Goal: Navigation & Orientation: Find specific page/section

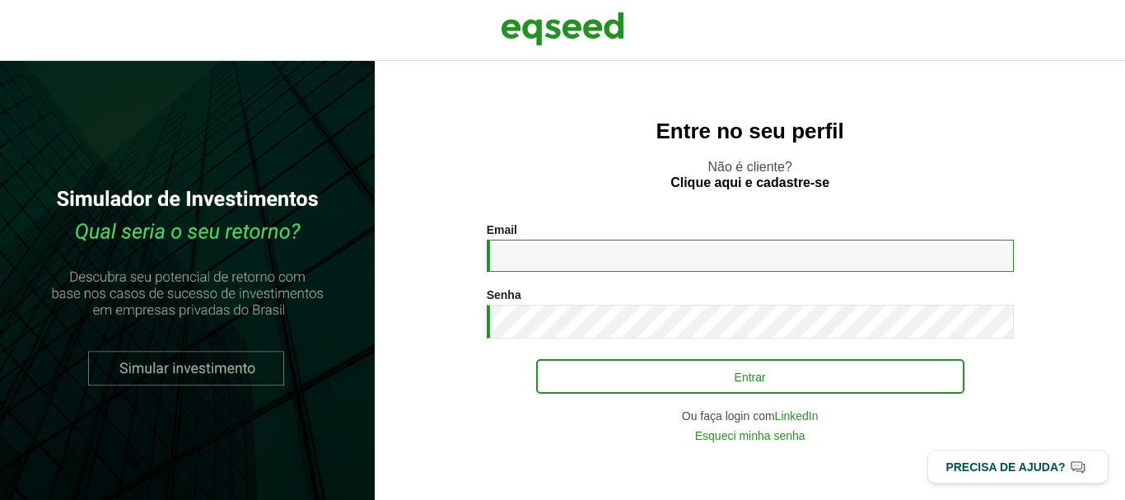
type input "**********"
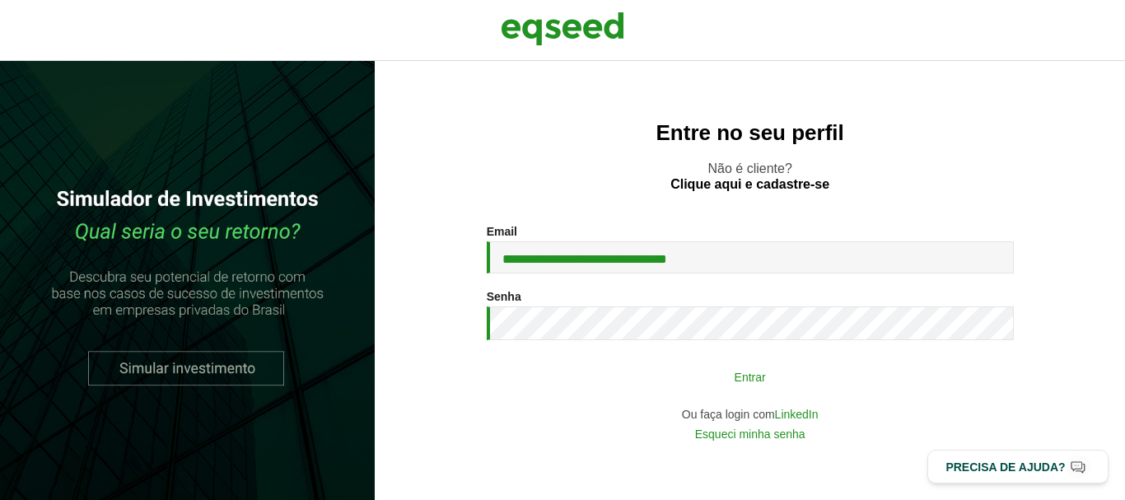
click at [768, 378] on button "Entrar" at bounding box center [750, 376] width 428 height 31
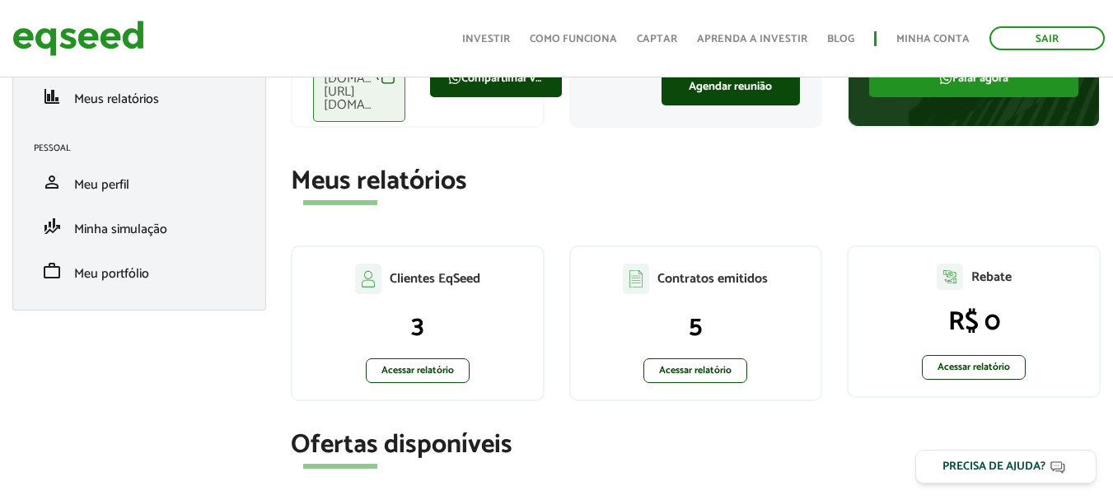
scroll to position [247, 0]
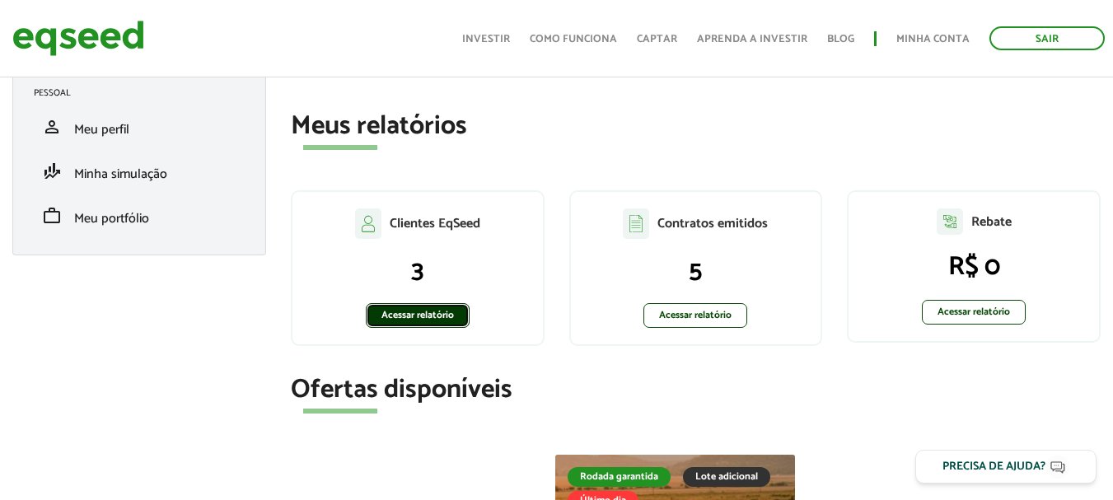
click at [418, 318] on link "Acessar relatório" at bounding box center [418, 315] width 104 height 25
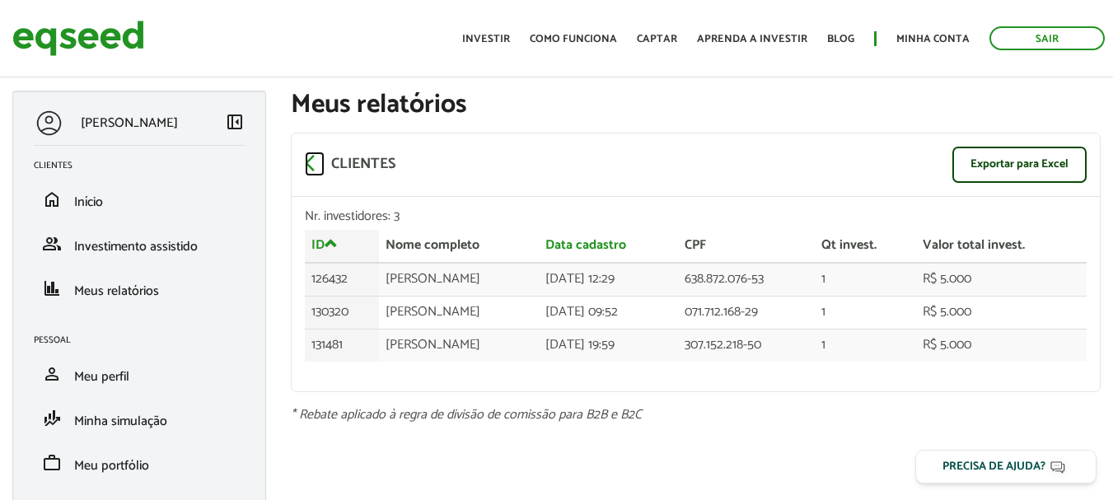
click at [310, 163] on span "arrow_back_ios" at bounding box center [315, 163] width 20 height 20
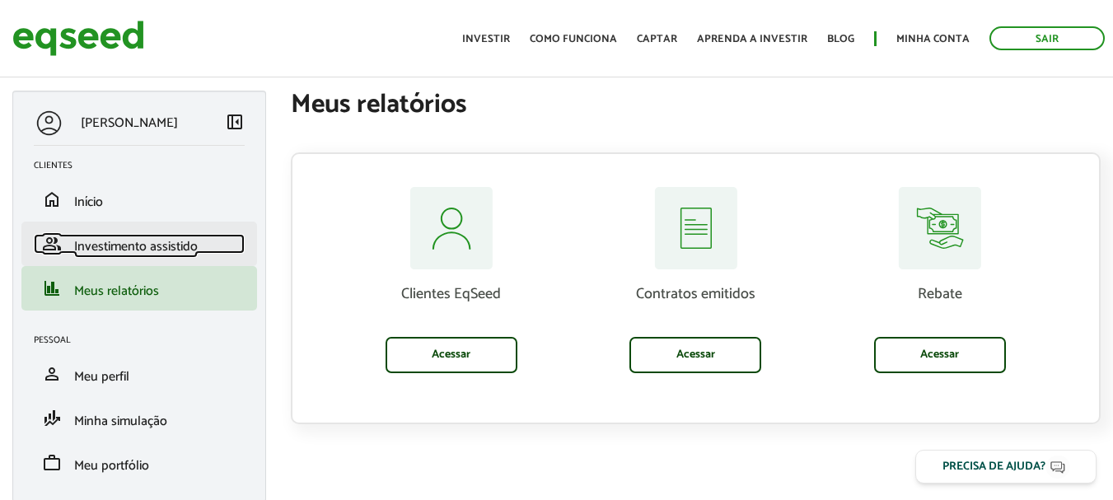
drag, startPoint x: 0, startPoint y: 0, endPoint x: 112, endPoint y: 245, distance: 269.8
click at [112, 245] on span "Investimento assistido" at bounding box center [136, 247] width 124 height 22
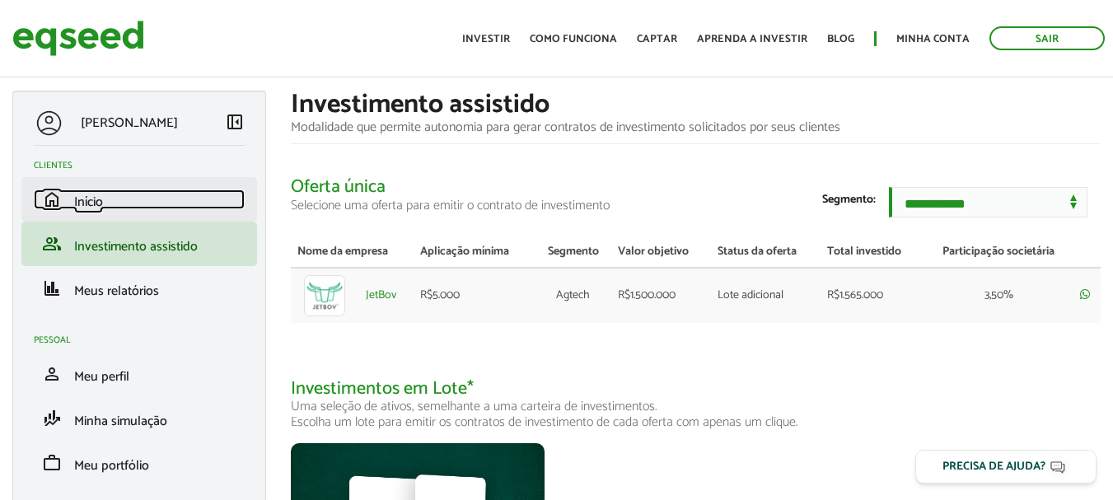
click at [87, 197] on span "Início" at bounding box center [88, 202] width 29 height 22
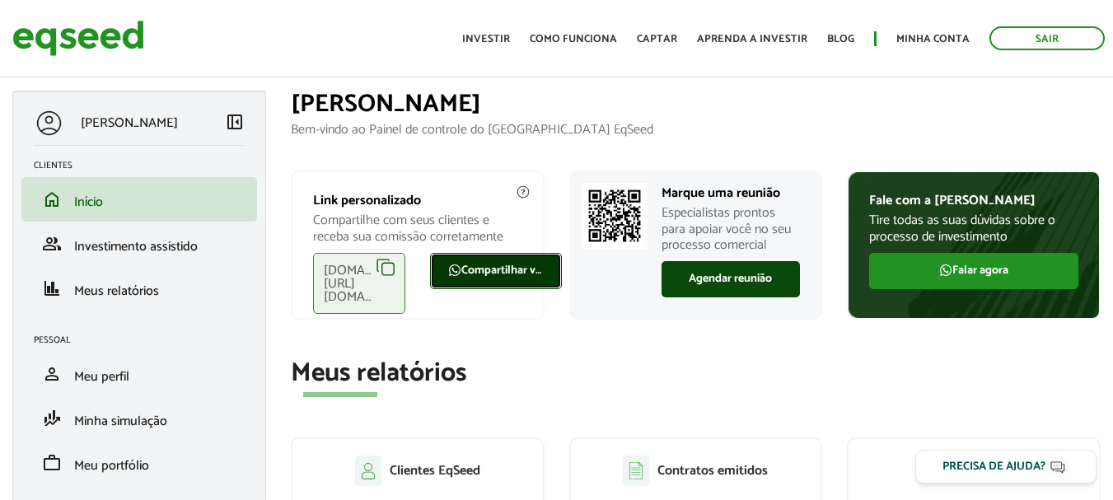
click at [480, 270] on link "Compartilhar via WhatsApp" at bounding box center [496, 271] width 132 height 36
click at [235, 123] on span "left_panel_close" at bounding box center [235, 121] width 20 height 20
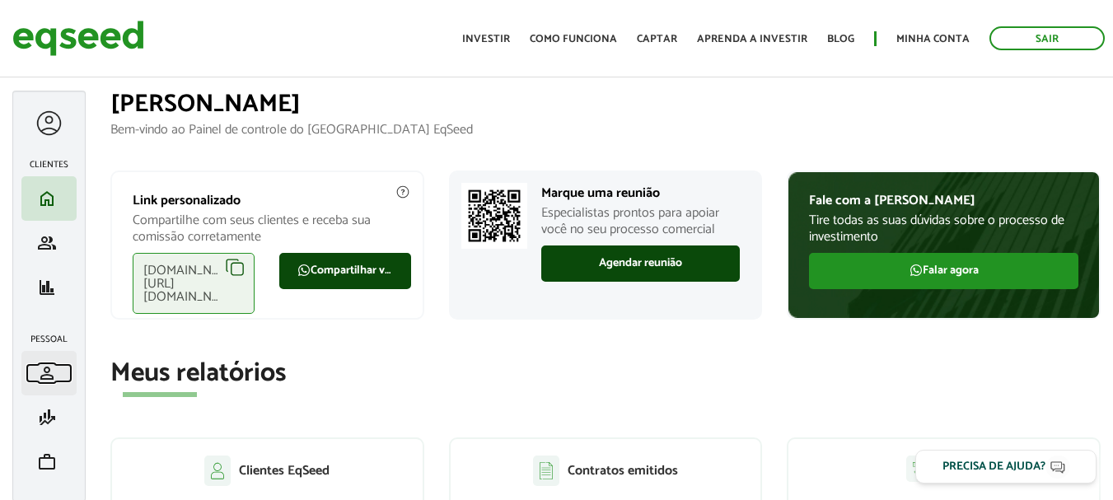
click at [46, 375] on span "person" at bounding box center [47, 373] width 20 height 20
